Goal: Task Accomplishment & Management: Manage account settings

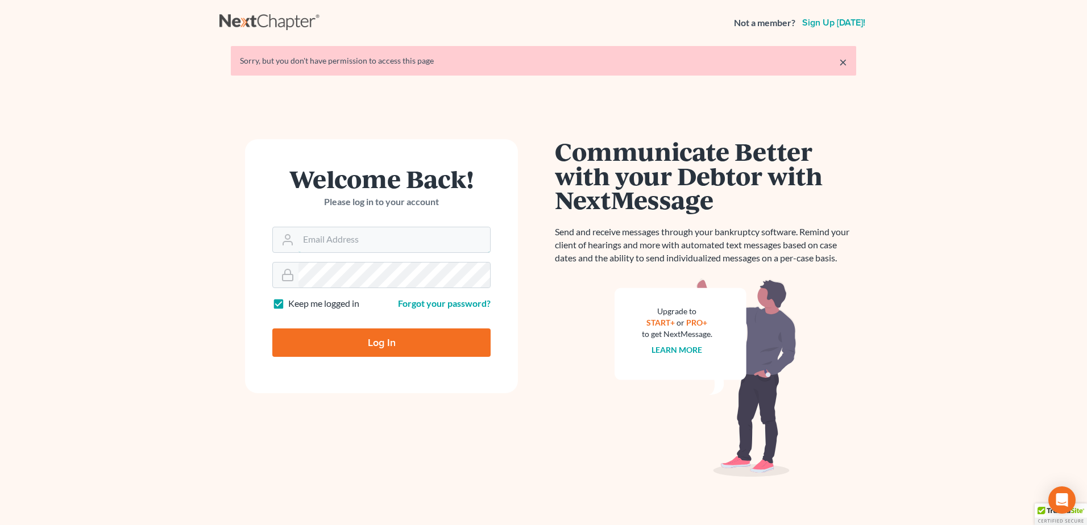
type input "lmoberg@saderlawfirm.com"
click at [363, 338] on input "Log In" at bounding box center [381, 343] width 218 height 28
type input "Thinking..."
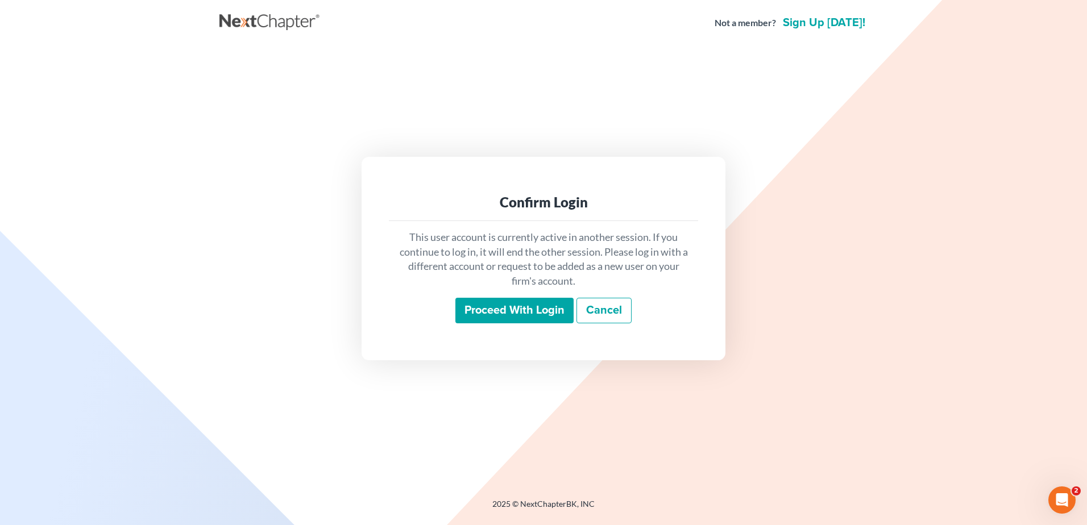
click at [482, 313] on input "Proceed with login" at bounding box center [515, 311] width 118 height 26
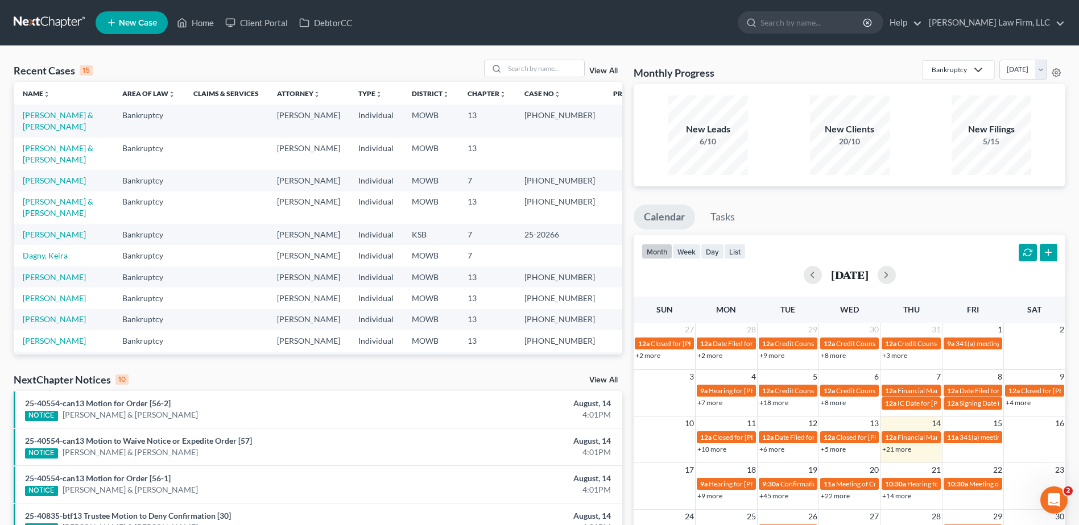
click at [59, 153] on td "Hague, Jimmy & Margaret" at bounding box center [64, 154] width 100 height 32
click at [55, 147] on link "Hague, Jimmy & Margaret" at bounding box center [58, 153] width 71 height 21
select select "0"
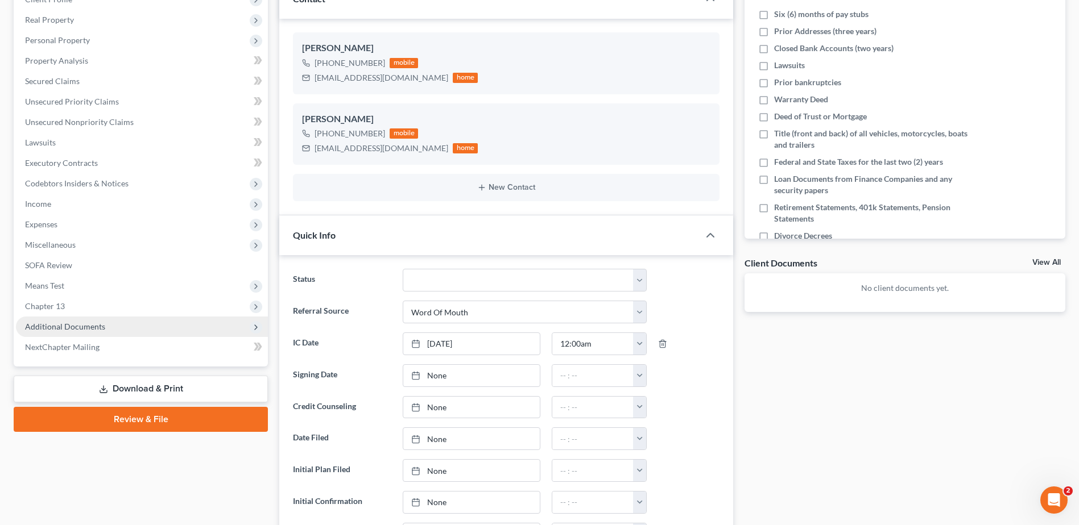
scroll to position [185, 0]
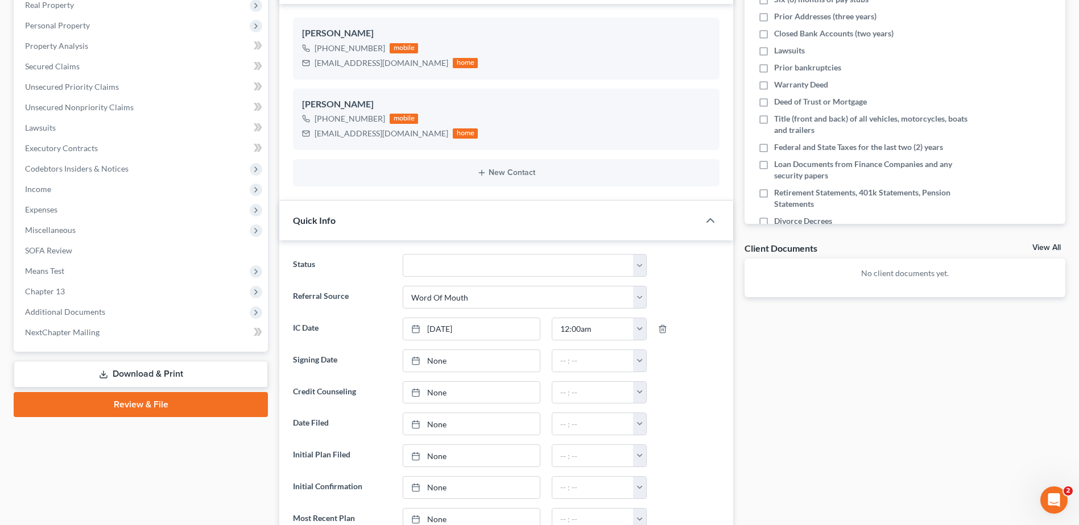
click at [87, 372] on link "Download & Print" at bounding box center [141, 374] width 254 height 27
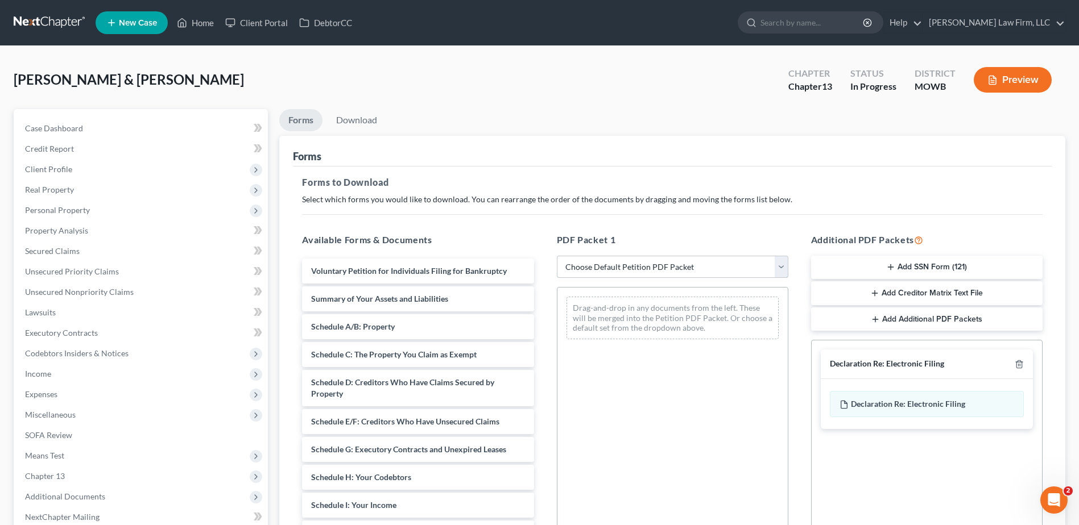
click at [782, 264] on select "Choose Default Petition PDF Packet Complete Bankruptcy Petition (all forms and …" at bounding box center [672, 267] width 231 height 23
select select "0"
click at [557, 256] on select "Choose Default Petition PDF Packet Complete Bankruptcy Petition (all forms and …" at bounding box center [672, 267] width 231 height 23
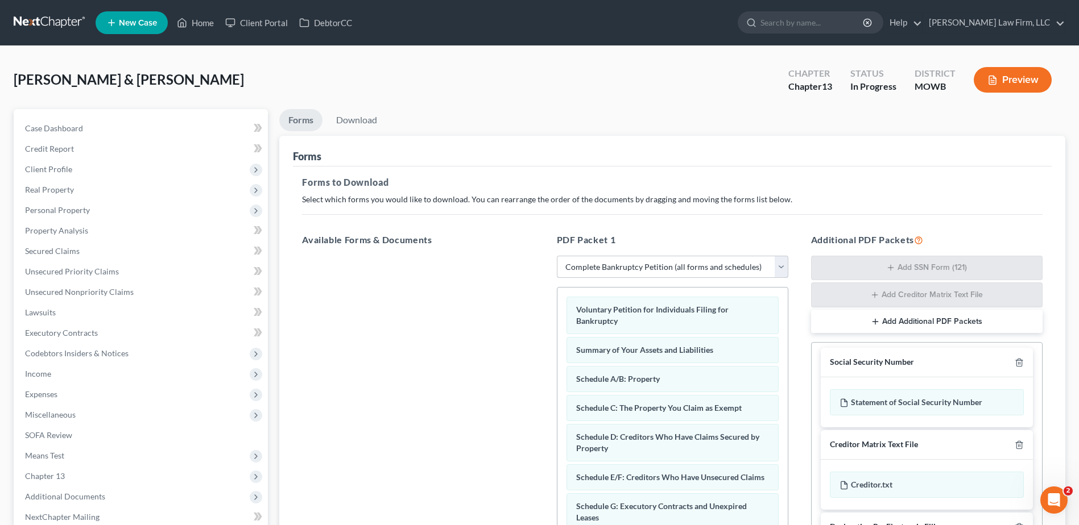
scroll to position [5, 0]
click at [1015, 362] on icon "button" at bounding box center [1019, 362] width 9 height 9
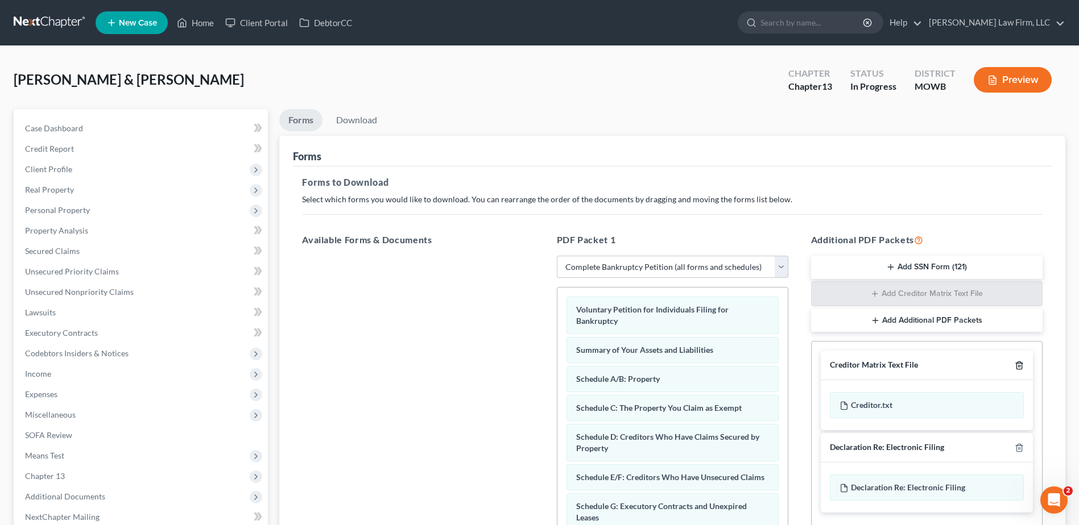
click at [1017, 363] on icon "button" at bounding box center [1018, 365] width 5 height 7
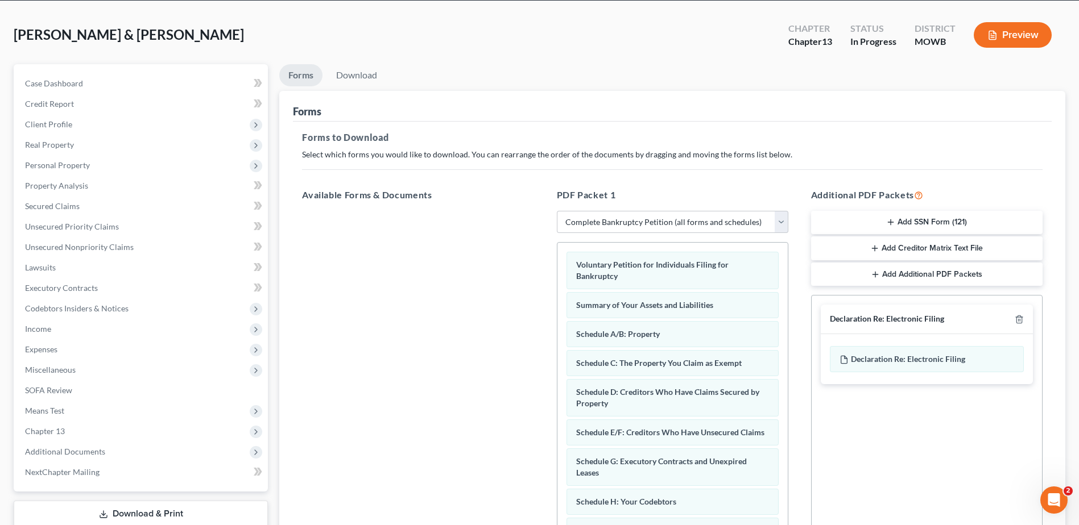
scroll to position [177, 0]
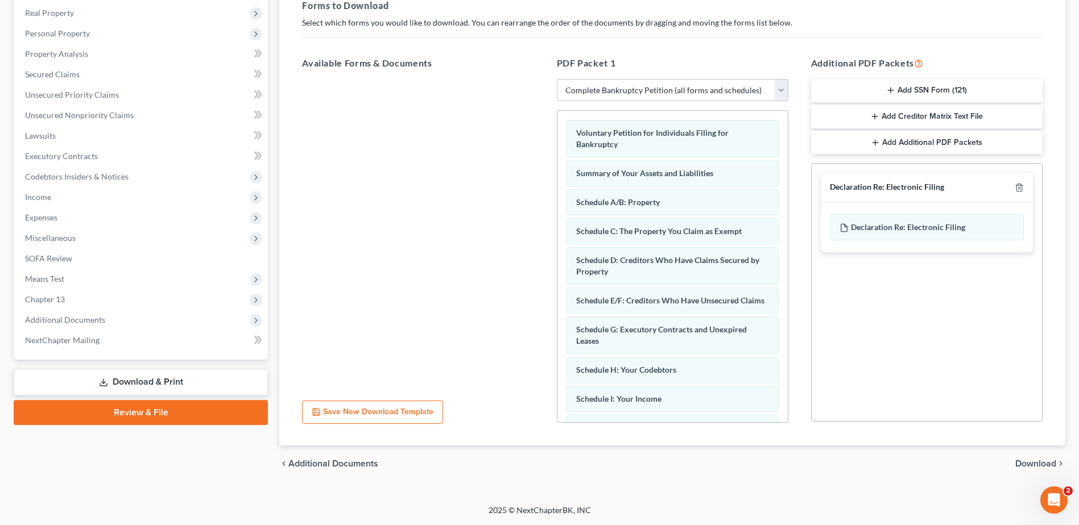
click at [1032, 467] on span "Download" at bounding box center [1035, 464] width 41 height 9
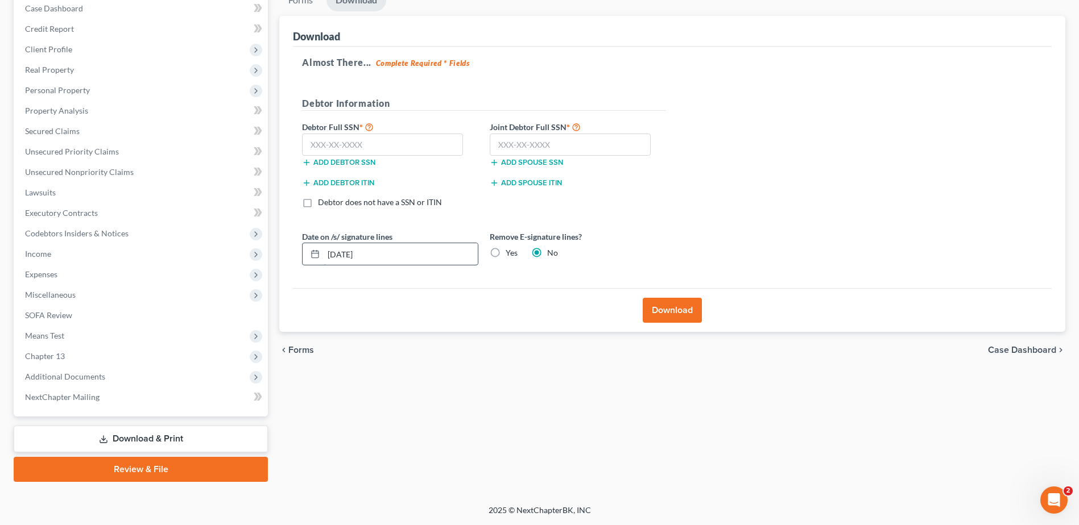
drag, startPoint x: 395, startPoint y: 254, endPoint x: 321, endPoint y: 258, distance: 73.5
click at [321, 258] on div "08/14/2025" at bounding box center [390, 254] width 176 height 23
click at [506, 254] on label "Yes" at bounding box center [512, 252] width 12 height 11
click at [510, 254] on input "Yes" at bounding box center [513, 250] width 7 height 7
radio input "true"
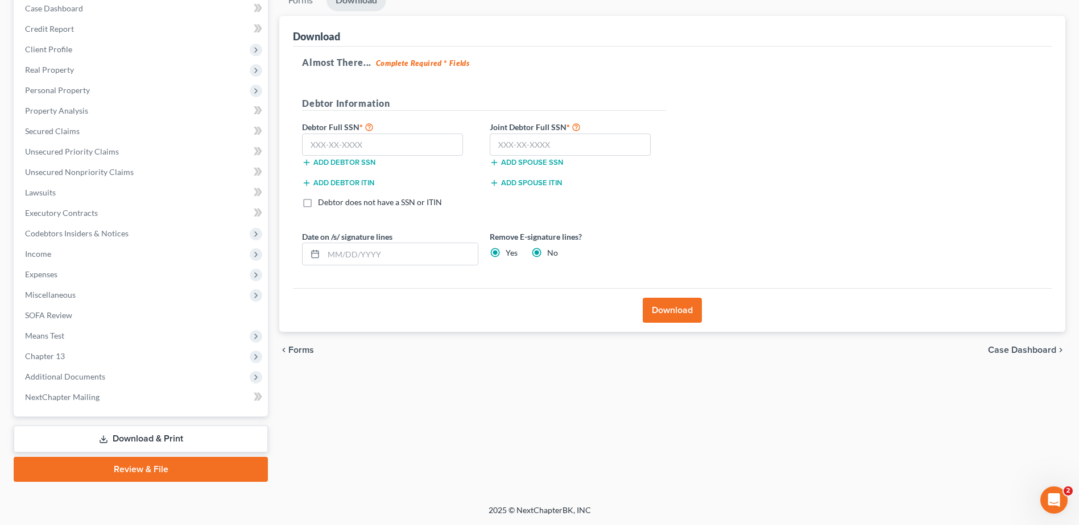
radio input "false"
click at [386, 148] on input "text" at bounding box center [382, 145] width 161 height 23
type input "498-52-0281"
click at [565, 145] on input "text" at bounding box center [570, 145] width 161 height 23
type input "494-60-6602"
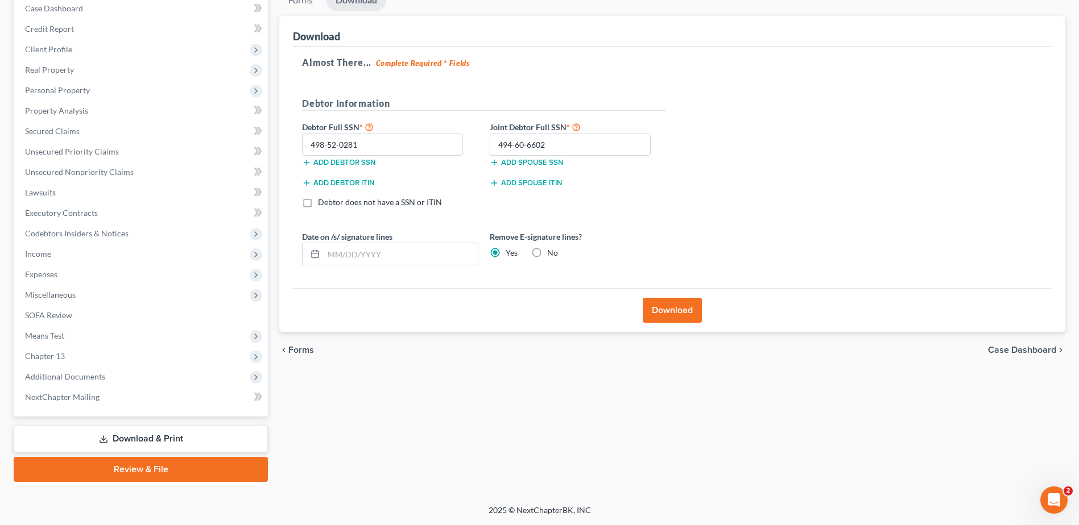
click at [668, 316] on button "Download" at bounding box center [672, 310] width 59 height 25
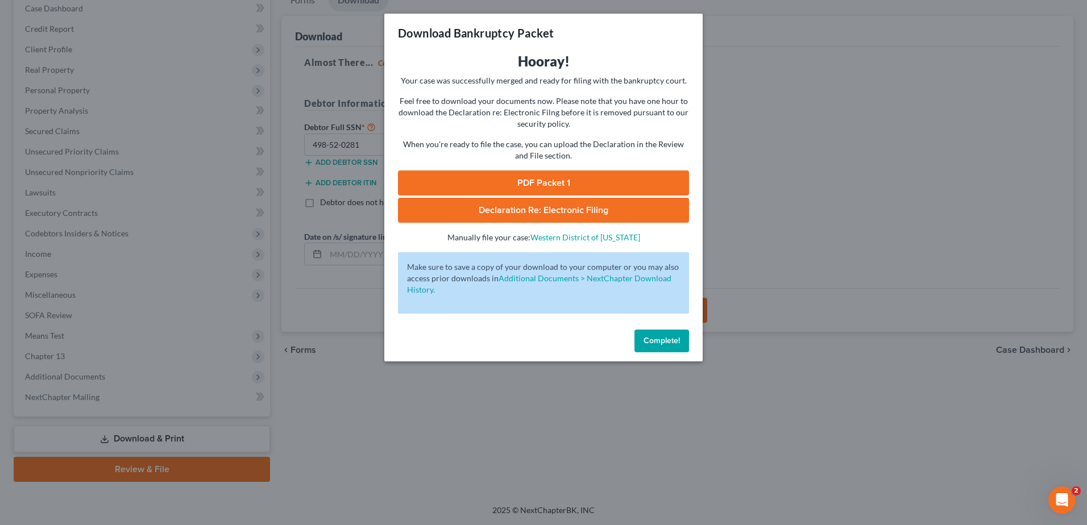
click at [549, 183] on link "PDF Packet 1" at bounding box center [543, 183] width 291 height 25
click at [528, 210] on span "Declaration Re: Electronic Filing" at bounding box center [544, 210] width 130 height 11
click at [659, 346] on button "Complete!" at bounding box center [662, 341] width 55 height 23
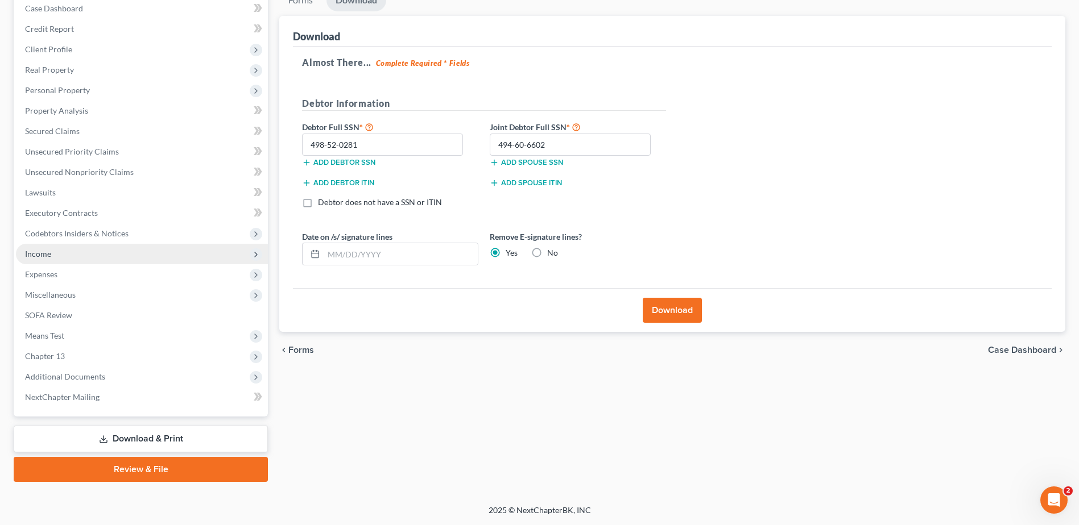
click at [53, 250] on span "Income" at bounding box center [142, 254] width 252 height 20
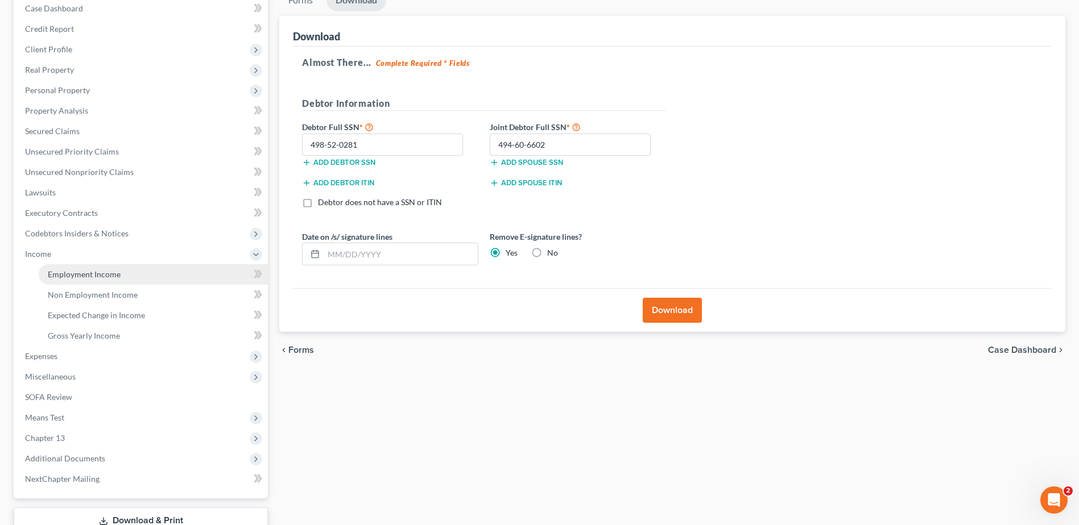
click at [102, 266] on link "Employment Income" at bounding box center [153, 274] width 229 height 20
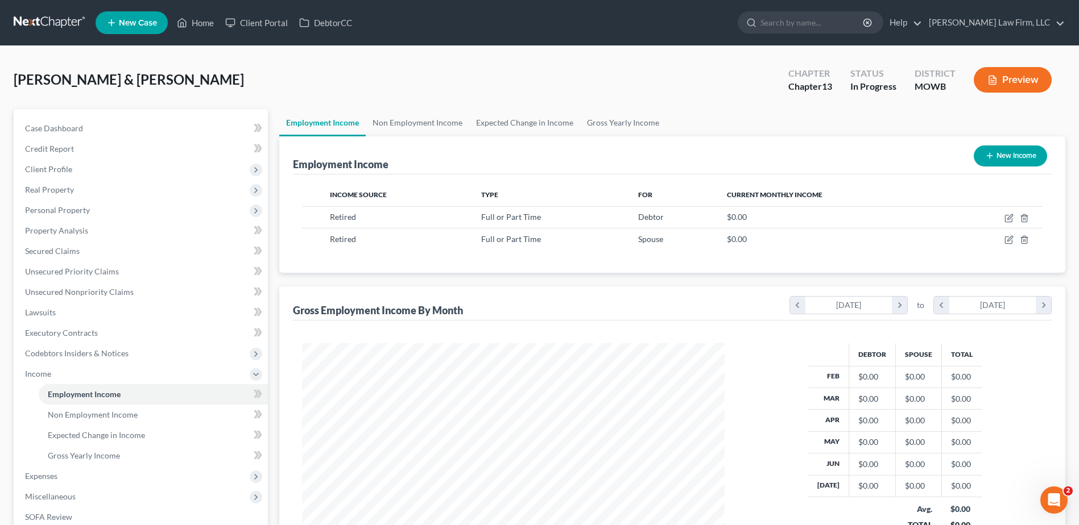
scroll to position [211, 445]
click at [395, 124] on link "Non Employment Income" at bounding box center [418, 122] width 104 height 27
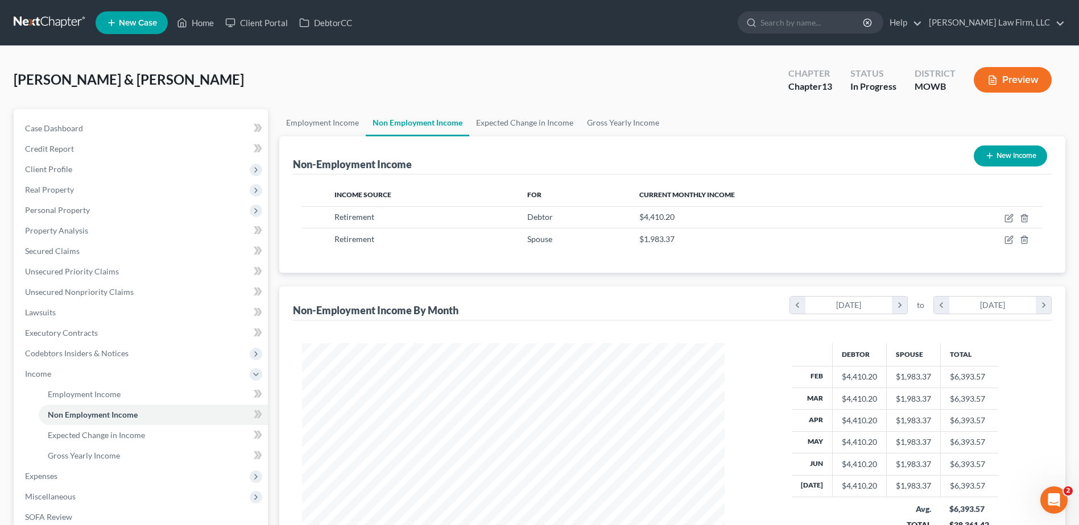
scroll to position [211, 445]
click at [309, 118] on link "Employment Income" at bounding box center [322, 122] width 86 height 27
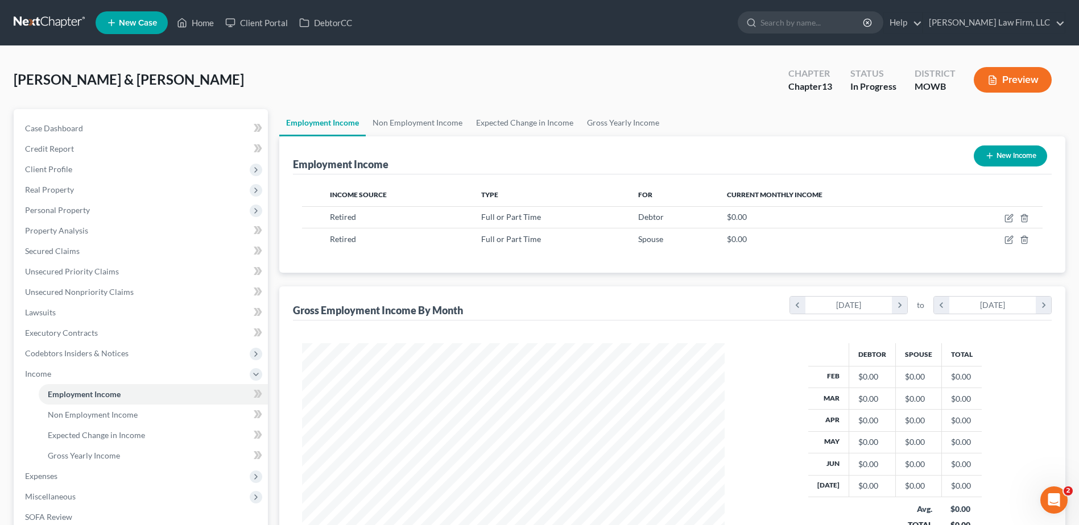
scroll to position [211, 445]
click at [381, 122] on link "Non Employment Income" at bounding box center [418, 122] width 104 height 27
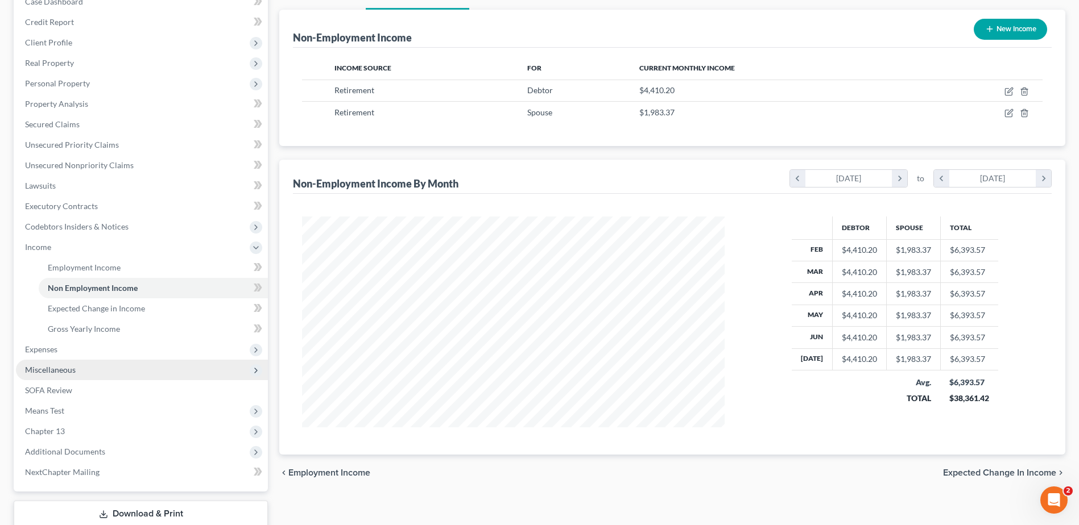
scroll to position [128, 0]
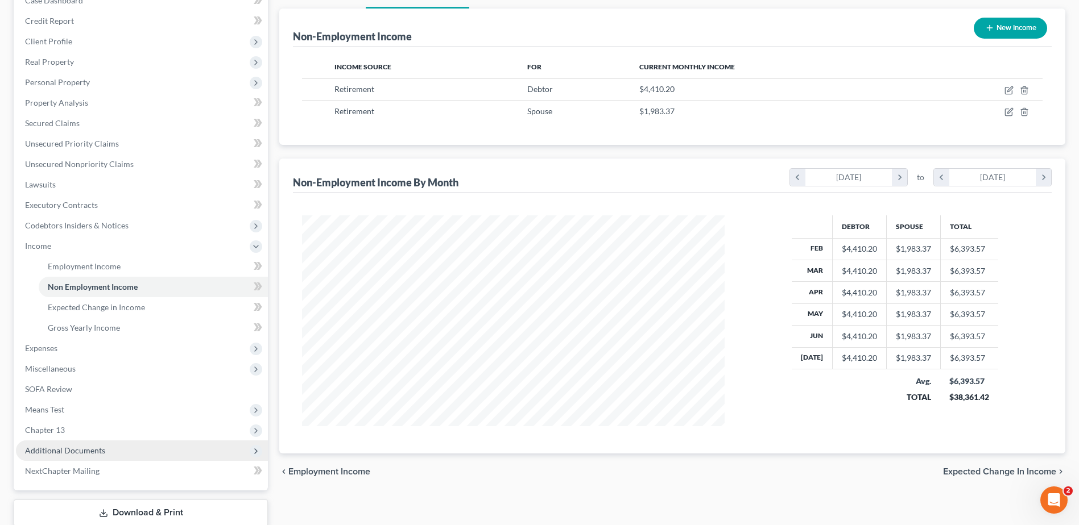
click at [57, 451] on span "Additional Documents" at bounding box center [65, 451] width 80 height 10
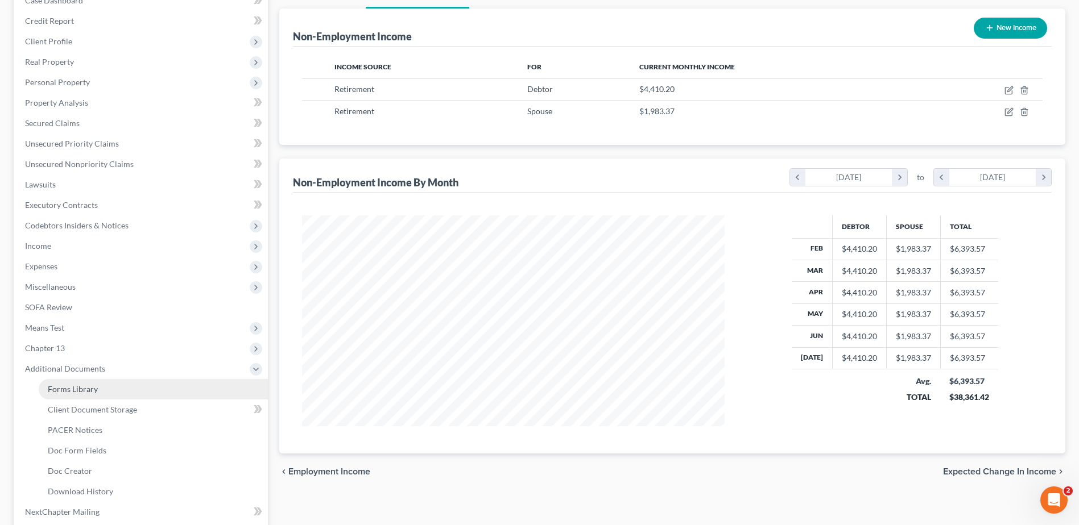
click at [75, 384] on span "Forms Library" at bounding box center [73, 389] width 50 height 10
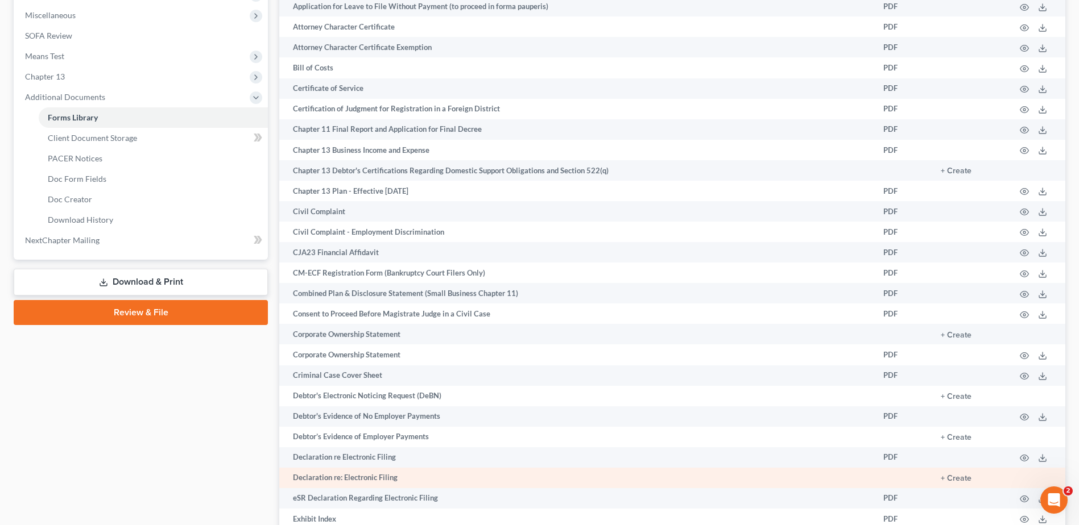
scroll to position [412, 0]
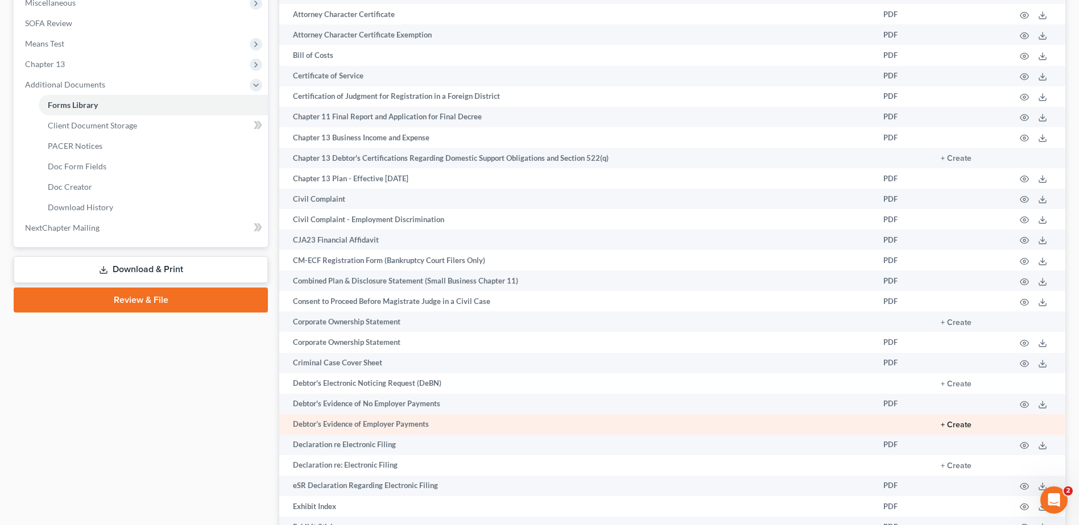
click at [959, 424] on button "+ Create" at bounding box center [956, 425] width 31 height 8
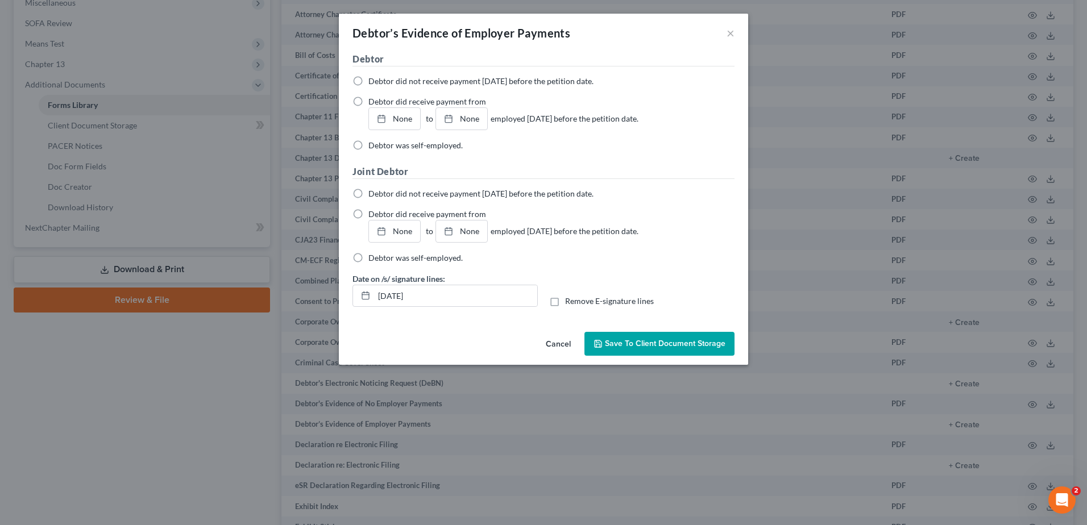
click at [369, 81] on label "Debtor did not receive payment within 60 days before the petition date." at bounding box center [481, 81] width 225 height 11
click at [373, 81] on input "Debtor did not receive payment within 60 days before the petition date." at bounding box center [376, 79] width 7 height 7
radio input "true"
click at [369, 193] on label "Debtor did not receive payment within 60 days before the petition date." at bounding box center [481, 193] width 225 height 11
click at [373, 193] on input "Debtor did not receive payment within 60 days before the petition date." at bounding box center [376, 191] width 7 height 7
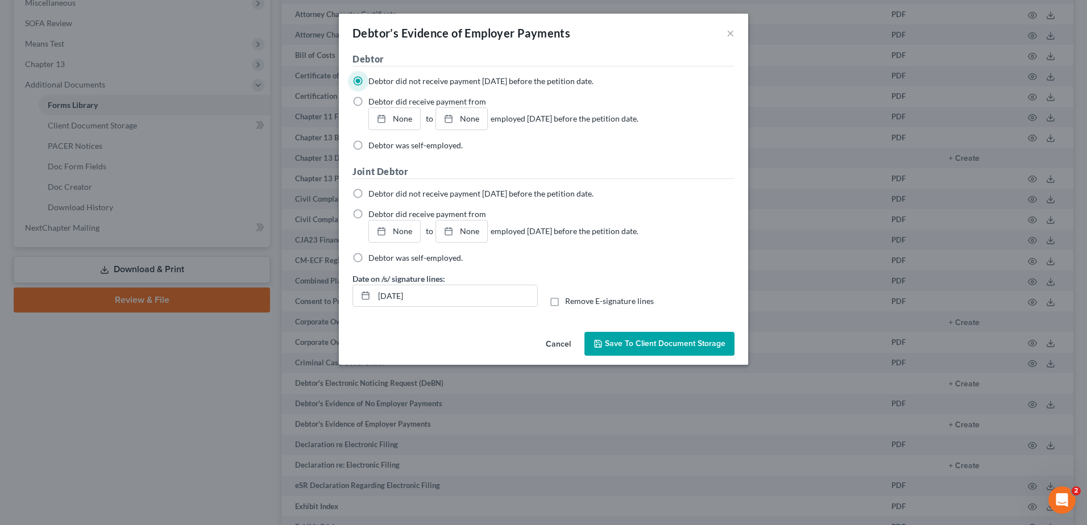
radio input "true"
click at [462, 296] on input "08/14/2025" at bounding box center [455, 296] width 163 height 22
drag, startPoint x: 462, startPoint y: 296, endPoint x: 365, endPoint y: 298, distance: 96.7
click at [365, 298] on div "08/14/2025" at bounding box center [445, 296] width 185 height 23
click at [565, 302] on label "Remove E-signature lines" at bounding box center [609, 301] width 89 height 11
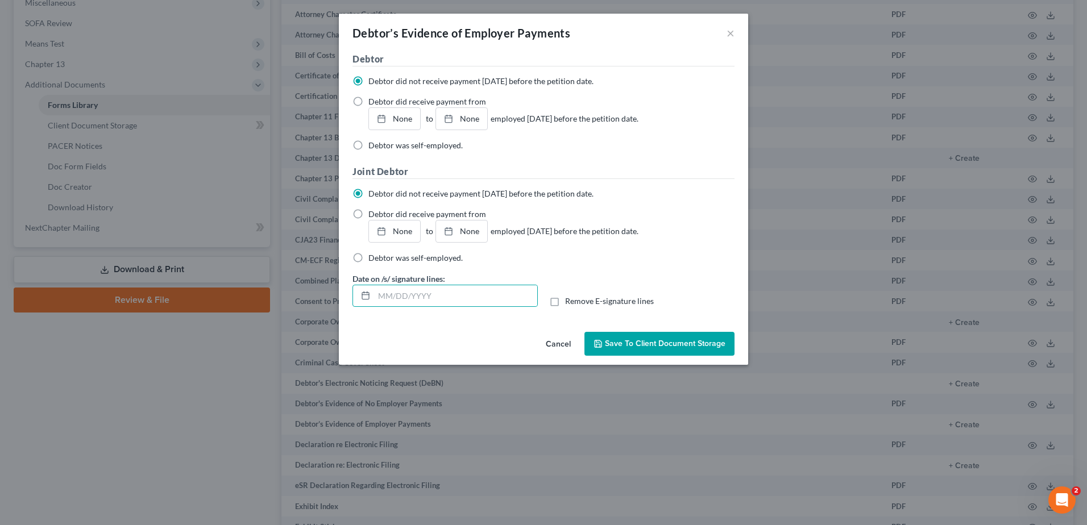
click at [570, 302] on input "Remove E-signature lines" at bounding box center [573, 299] width 7 height 7
checkbox input "true"
click at [671, 346] on span "Save to Client Document Storage" at bounding box center [665, 344] width 121 height 10
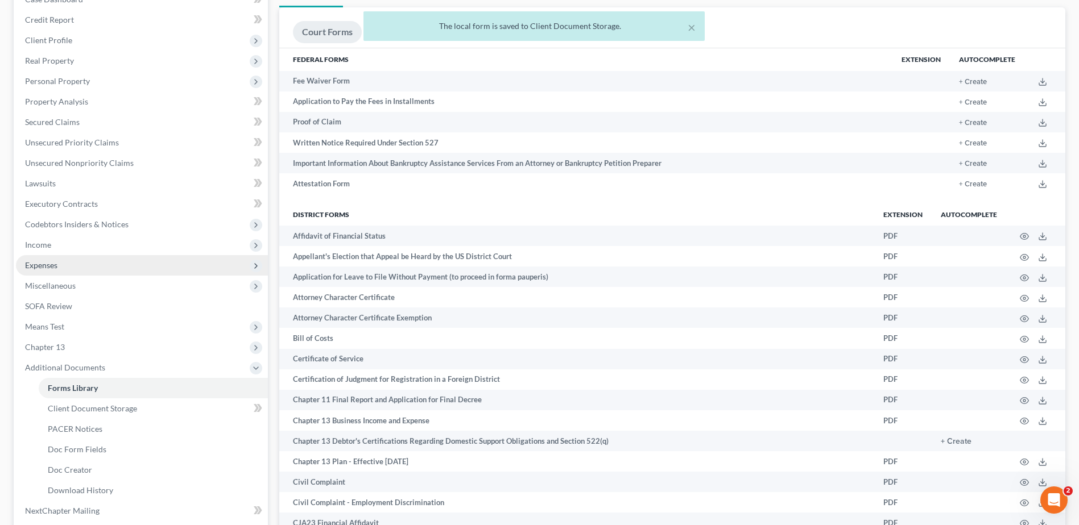
scroll to position [128, 0]
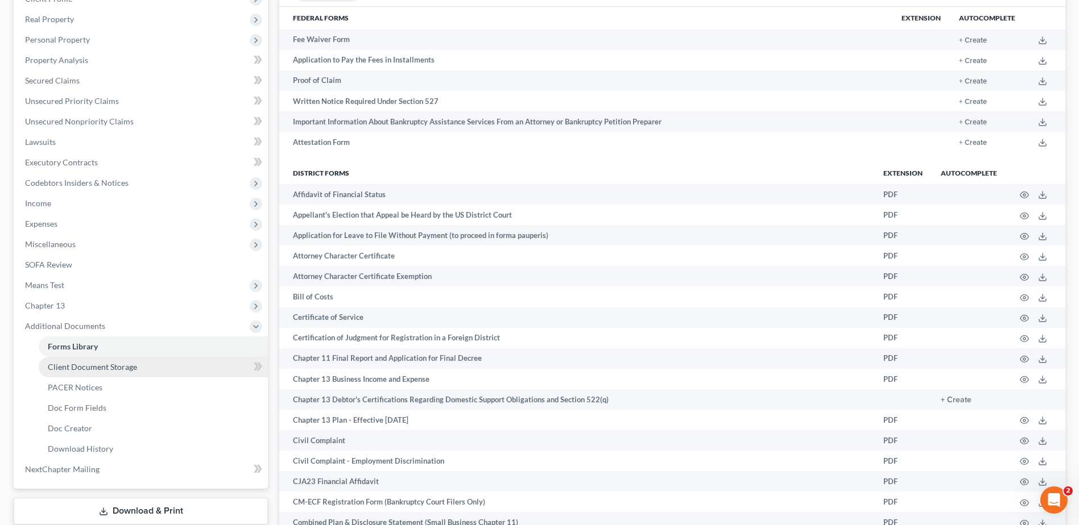
click at [100, 370] on span "Client Document Storage" at bounding box center [92, 367] width 89 height 10
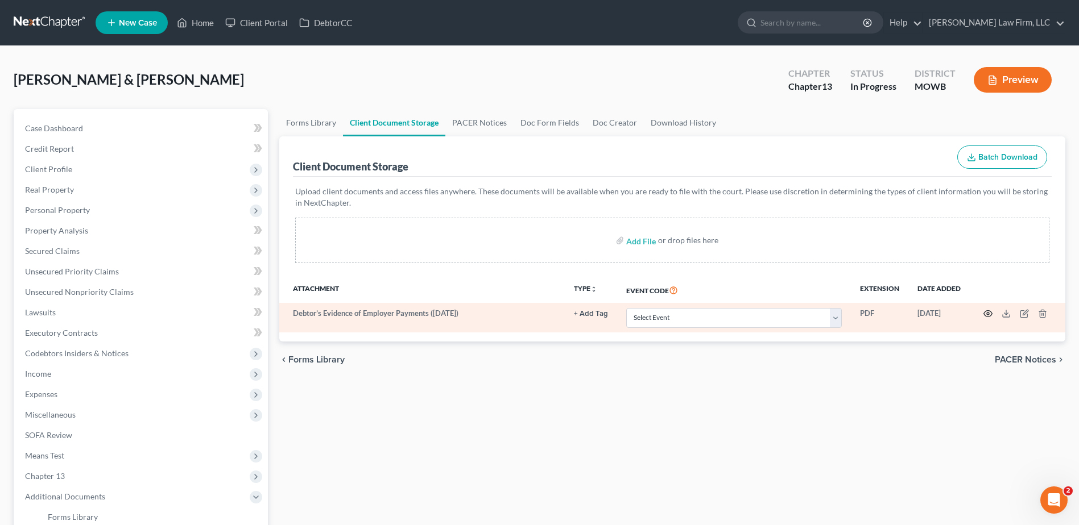
click at [989, 317] on icon "button" at bounding box center [988, 314] width 9 height 6
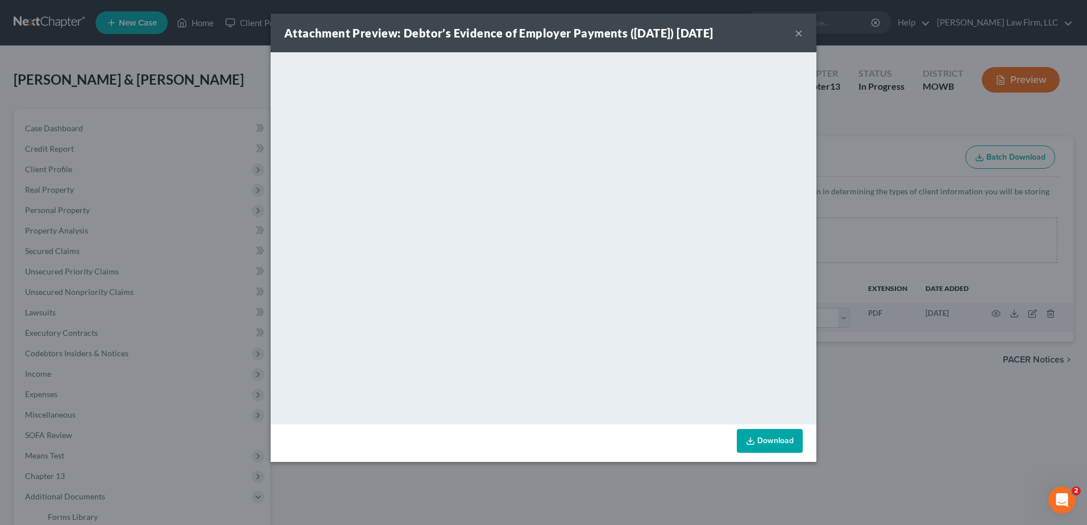
click at [804, 36] on div "Attachment Preview: Debtor’s Evidence of Employer Payments (08/14/2025) 08/14/2…" at bounding box center [544, 33] width 546 height 39
click at [800, 34] on button "×" at bounding box center [799, 33] width 8 height 14
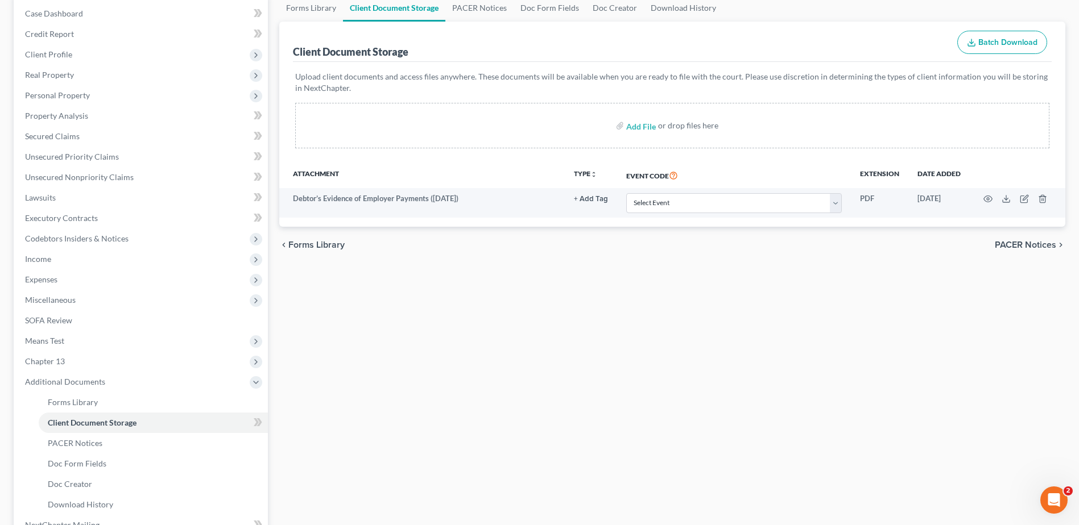
scroll to position [100, 0]
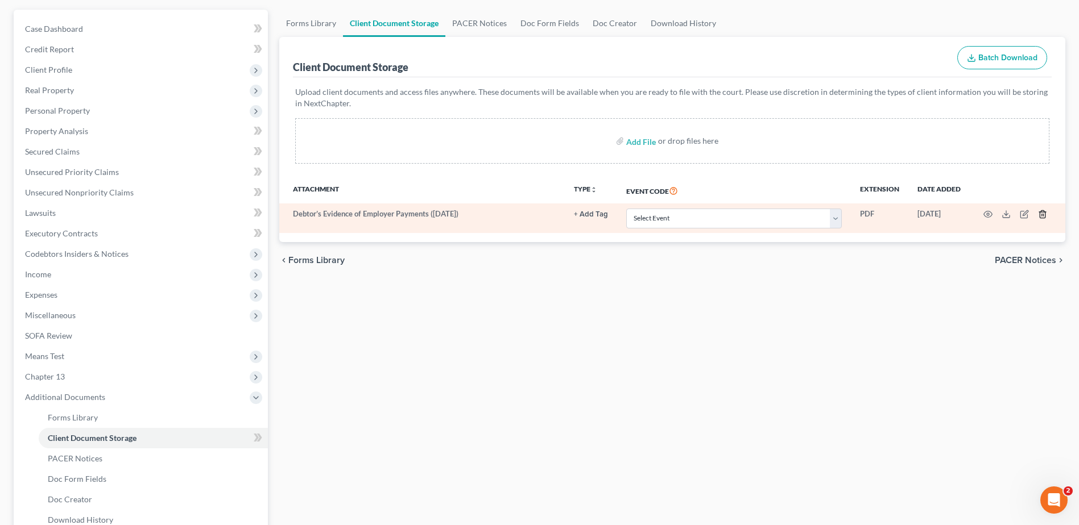
click at [1042, 212] on polyline "button" at bounding box center [1042, 212] width 7 height 0
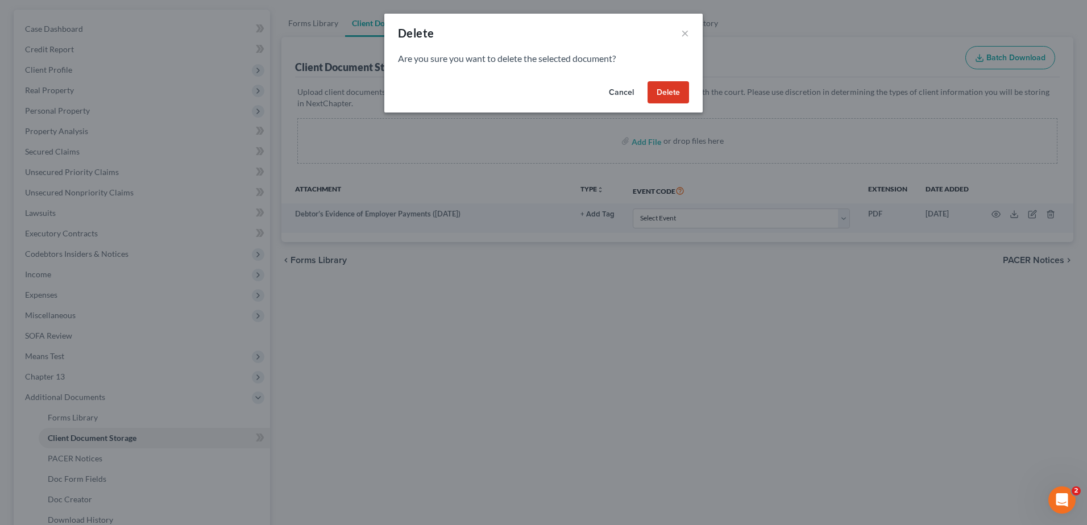
click at [677, 96] on button "Delete" at bounding box center [669, 92] width 42 height 23
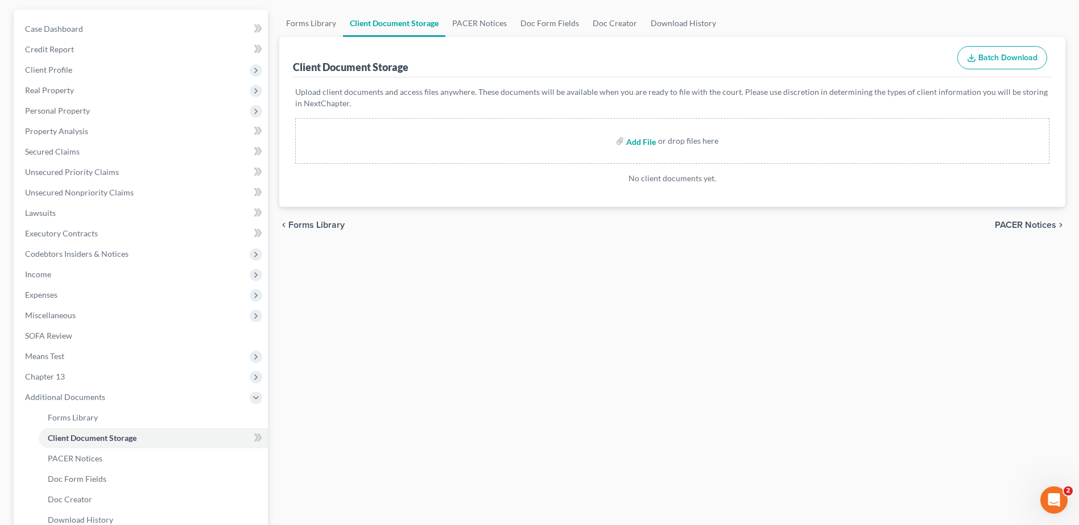
click at [640, 142] on input "file" at bounding box center [639, 141] width 27 height 20
click at [645, 148] on input "file" at bounding box center [639, 141] width 27 height 20
type input "C:\fakepath\CCC - Both.PDF"
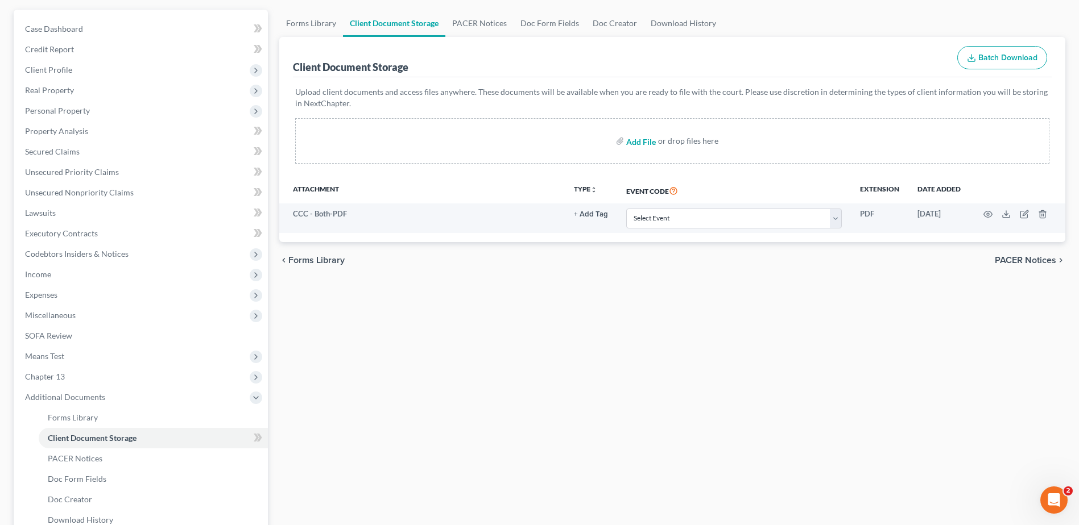
click at [644, 142] on input "file" at bounding box center [639, 141] width 27 height 20
type input "C:\fakepath\Rights and Responsibilites.pdf"
